Goal: Navigation & Orientation: Find specific page/section

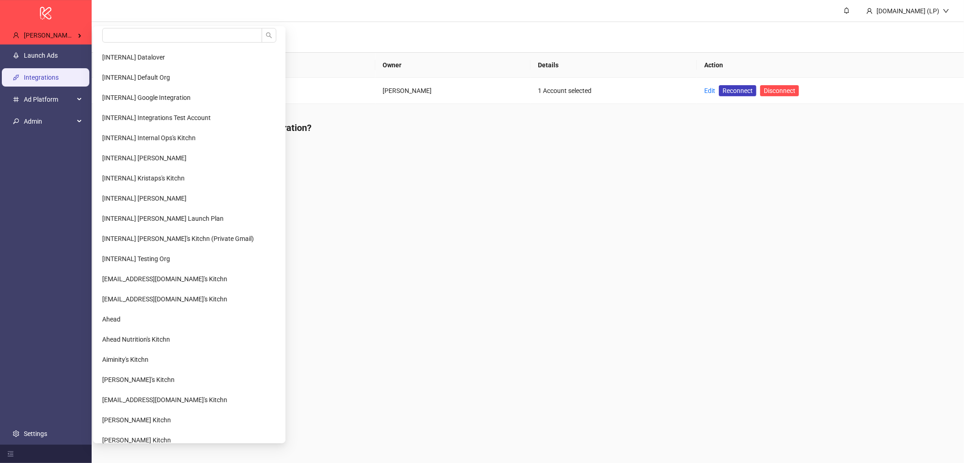
click at [86, 34] on span "Mehdi Rachidi's Kitchn" at bounding box center [58, 35] width 69 height 7
click at [128, 36] on input "search" at bounding box center [182, 35] width 160 height 15
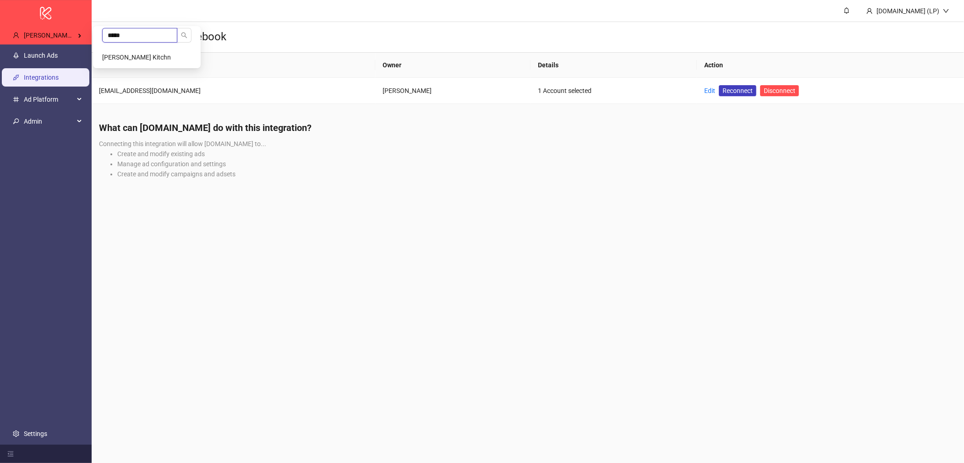
type input "*****"
click at [129, 55] on span "[PERSON_NAME] Kitchn" at bounding box center [136, 57] width 69 height 7
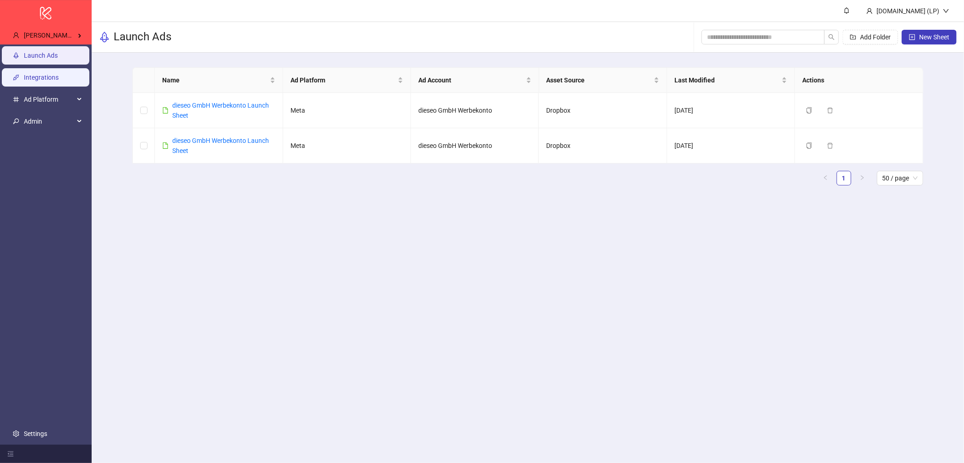
click at [49, 81] on link "Integrations" at bounding box center [41, 77] width 35 height 7
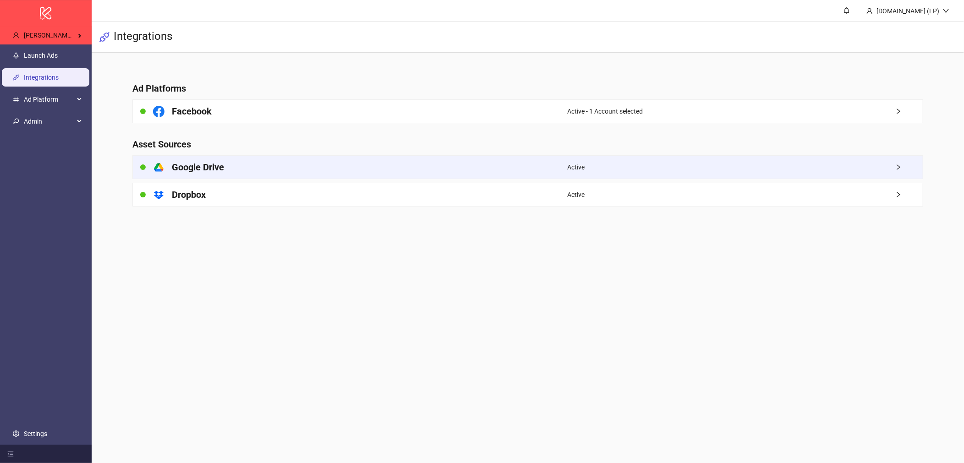
click at [390, 166] on div "platform/google_drive Google Drive" at bounding box center [350, 167] width 435 height 23
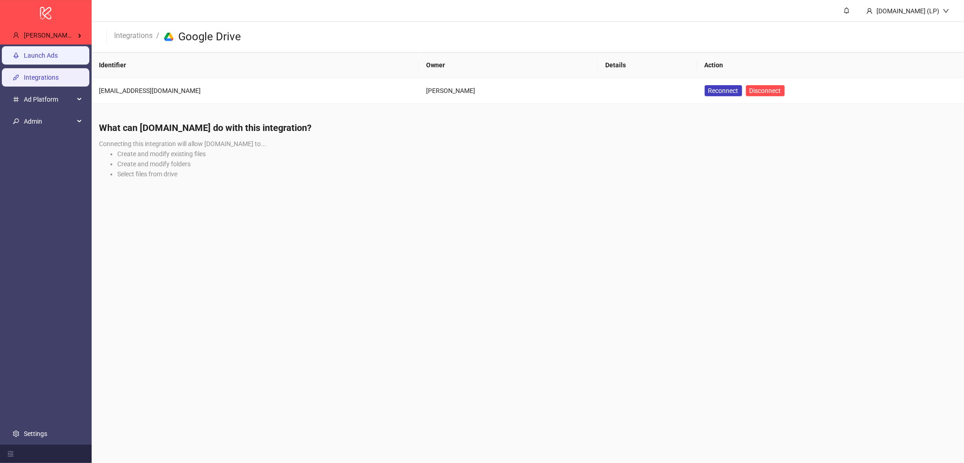
click at [55, 59] on link "Launch Ads" at bounding box center [41, 55] width 34 height 7
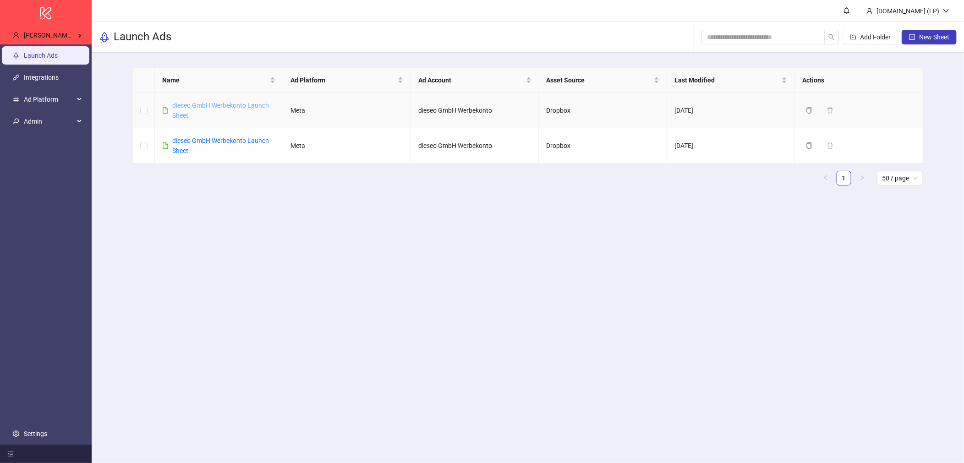
click at [217, 106] on link "dieseo GmbH Werbekonto Launch Sheet" at bounding box center [220, 110] width 97 height 17
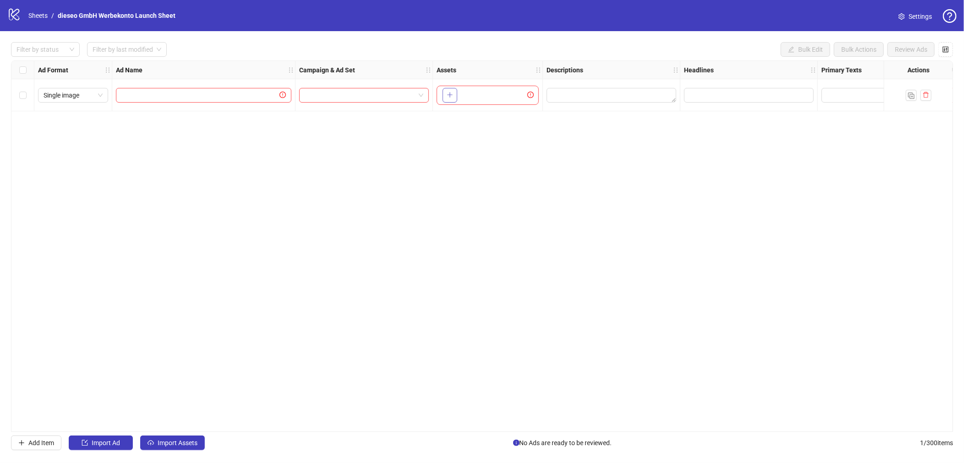
click at [452, 93] on icon "plus" at bounding box center [450, 95] width 6 height 6
click at [41, 14] on link "Sheets" at bounding box center [38, 16] width 23 height 10
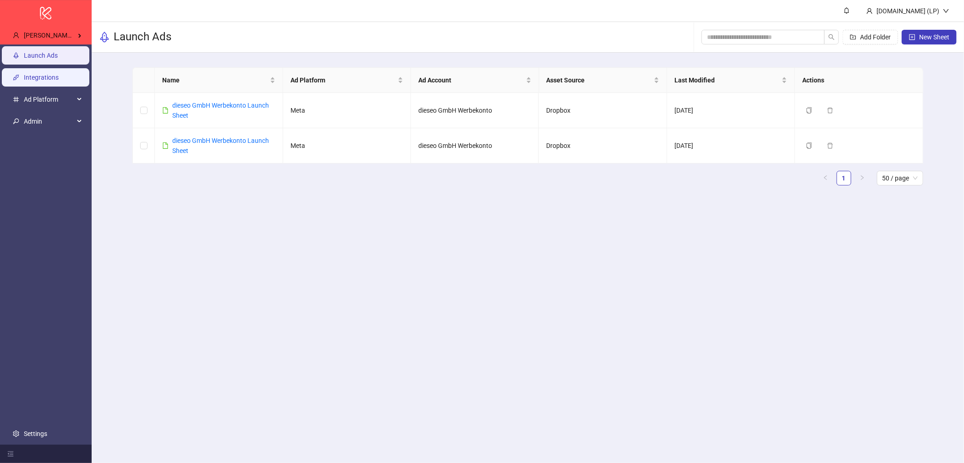
click at [31, 74] on link "Integrations" at bounding box center [41, 77] width 35 height 7
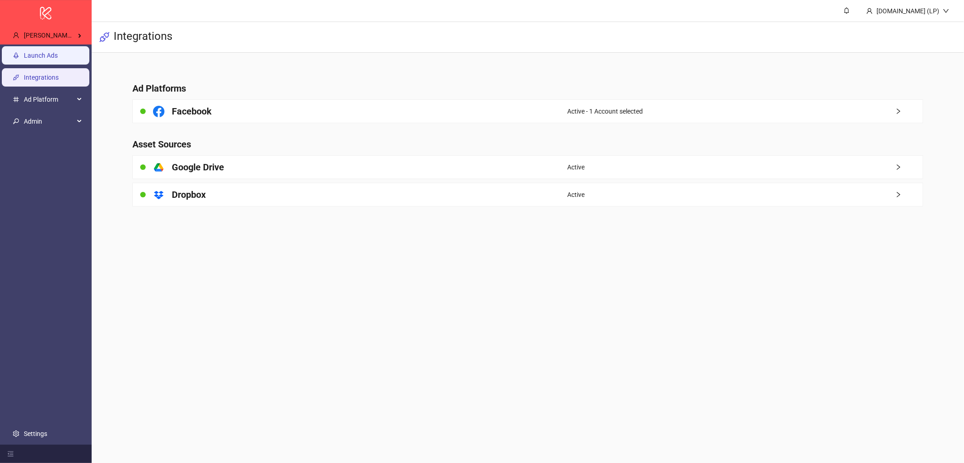
click at [58, 59] on link "Launch Ads" at bounding box center [41, 55] width 34 height 7
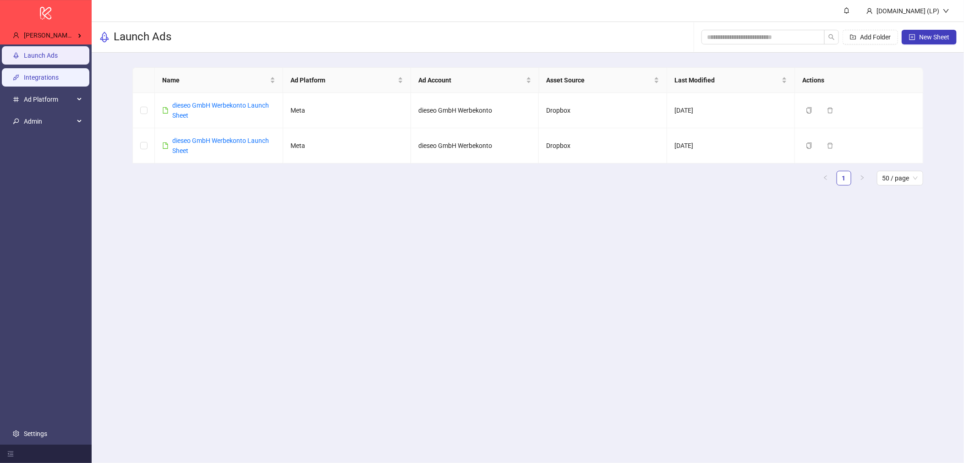
click at [45, 74] on link "Integrations" at bounding box center [41, 77] width 35 height 7
